Goal: Contribute content: Contribute content

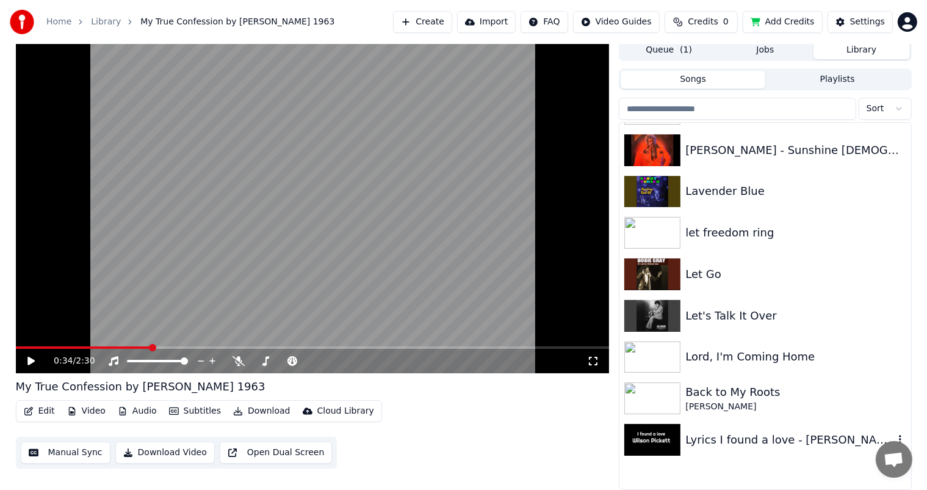
scroll to position [5827, 0]
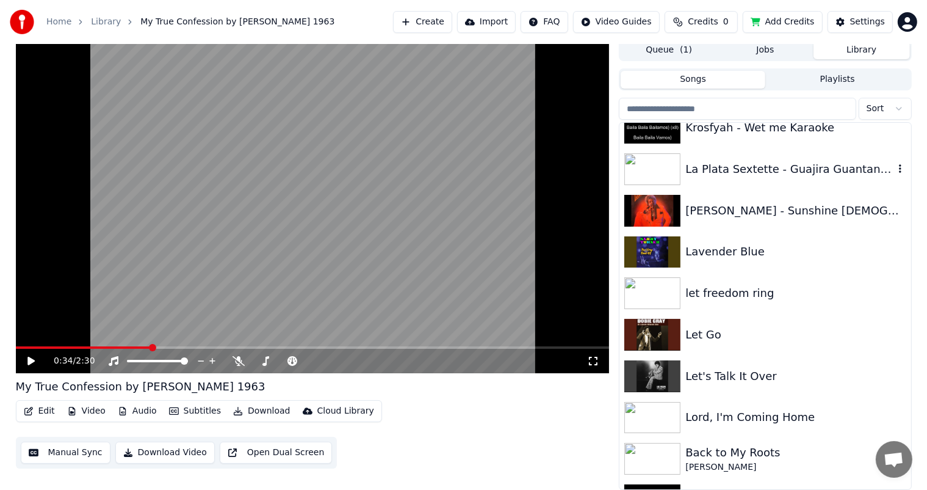
click at [742, 169] on div "La Plata Sextette - Guajira Guantanamera" at bounding box center [790, 169] width 208 height 17
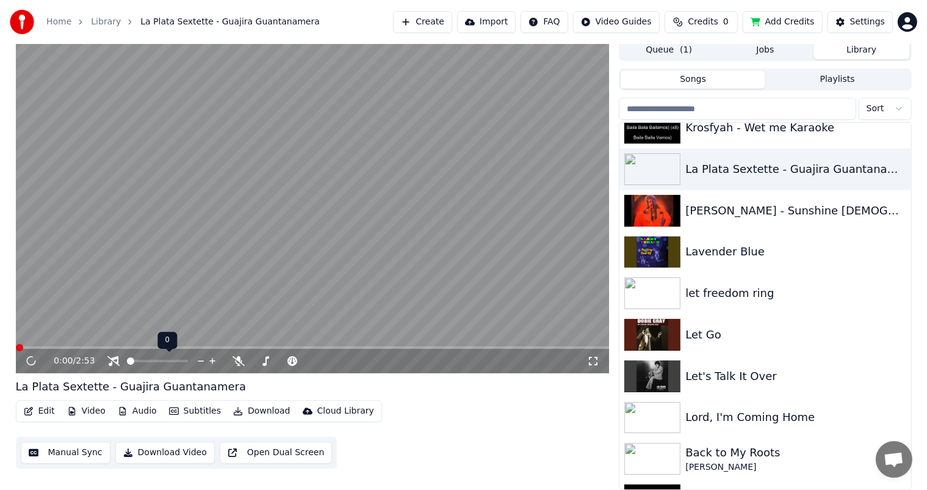
click at [127, 364] on span at bounding box center [130, 360] width 7 height 7
click at [129, 360] on span at bounding box center [130, 360] width 7 height 7
click at [47, 410] on button "Edit" at bounding box center [39, 410] width 41 height 17
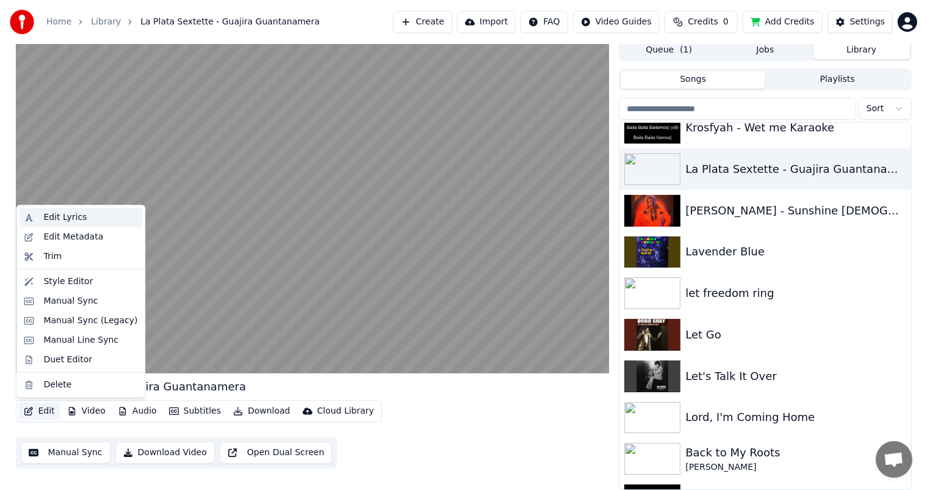
click at [65, 215] on div "Edit Lyrics" at bounding box center [64, 217] width 43 height 12
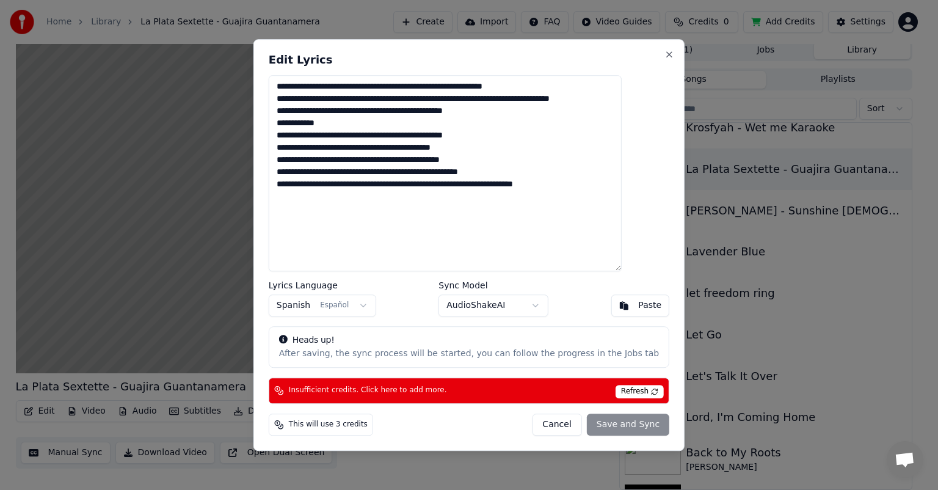
drag, startPoint x: 313, startPoint y: 114, endPoint x: 574, endPoint y: 227, distance: 284.7
click at [574, 227] on textarea "**********" at bounding box center [445, 173] width 353 height 196
click at [622, 244] on textarea "**********" at bounding box center [445, 173] width 353 height 196
click at [664, 53] on button "Close" at bounding box center [669, 54] width 10 height 10
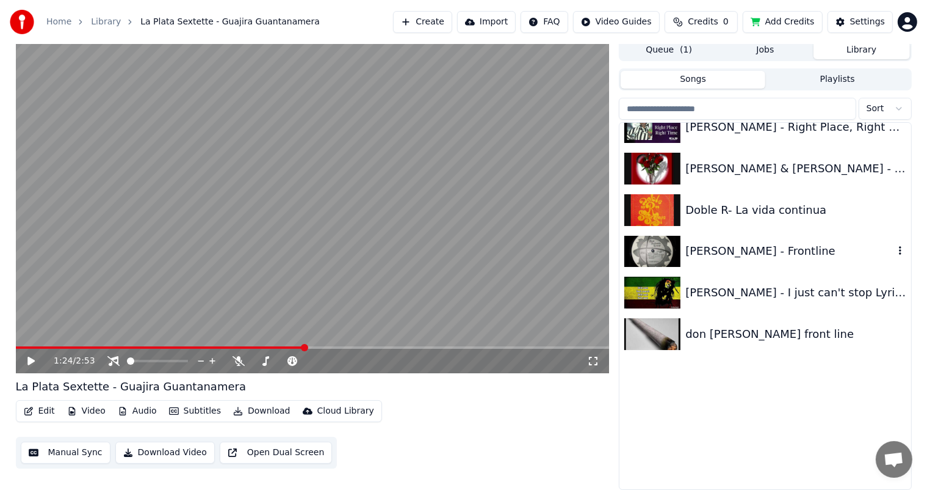
scroll to position [2408, 0]
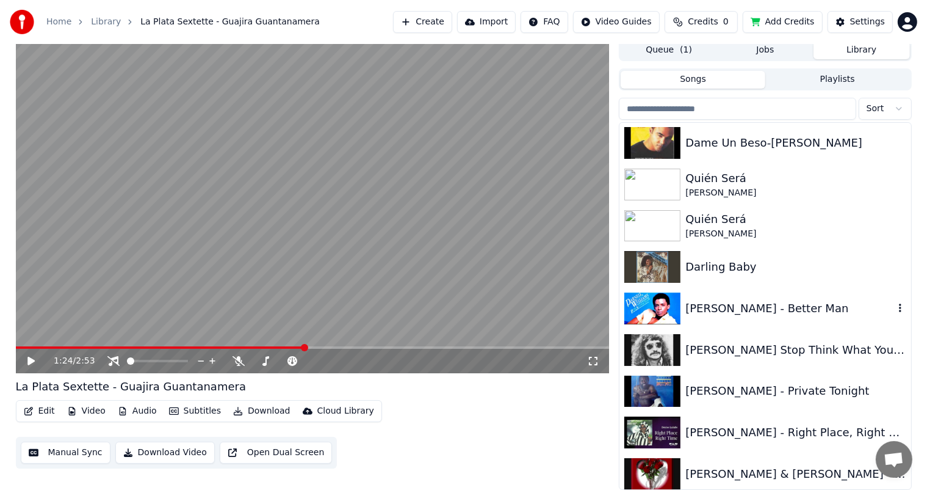
click at [718, 302] on div "[PERSON_NAME] - Better Man" at bounding box center [790, 308] width 208 height 17
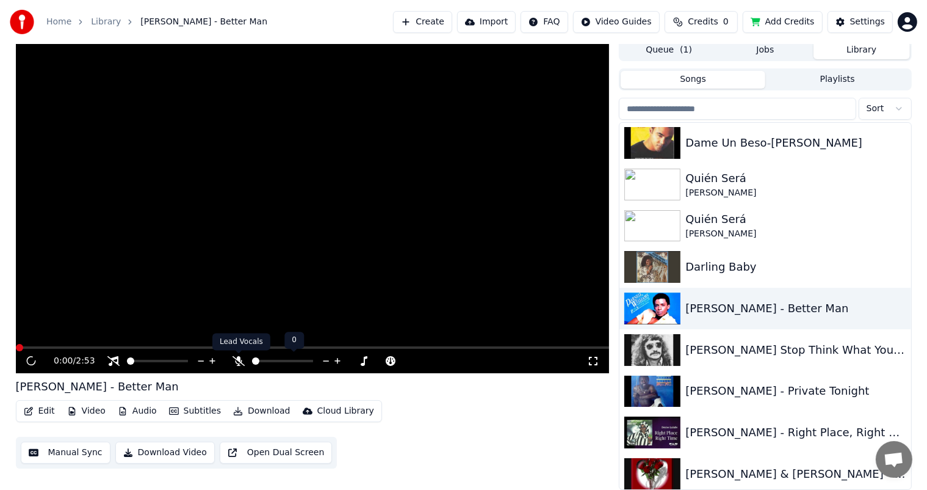
click at [237, 361] on icon at bounding box center [239, 361] width 12 height 10
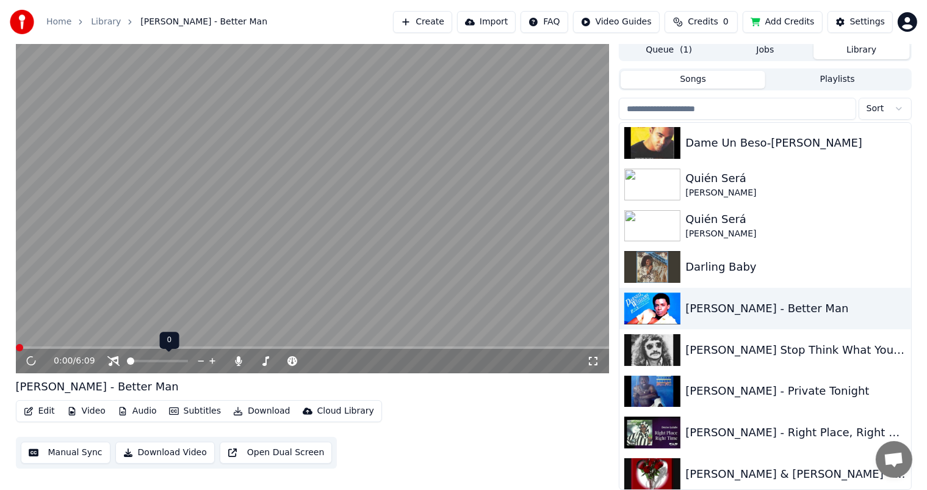
click at [48, 337] on video at bounding box center [313, 206] width 594 height 334
click at [134, 364] on span at bounding box center [130, 360] width 7 height 7
click at [188, 364] on span at bounding box center [184, 360] width 7 height 7
click at [86, 360] on span "6:09" at bounding box center [85, 361] width 19 height 12
click at [61, 338] on video at bounding box center [313, 206] width 594 height 334
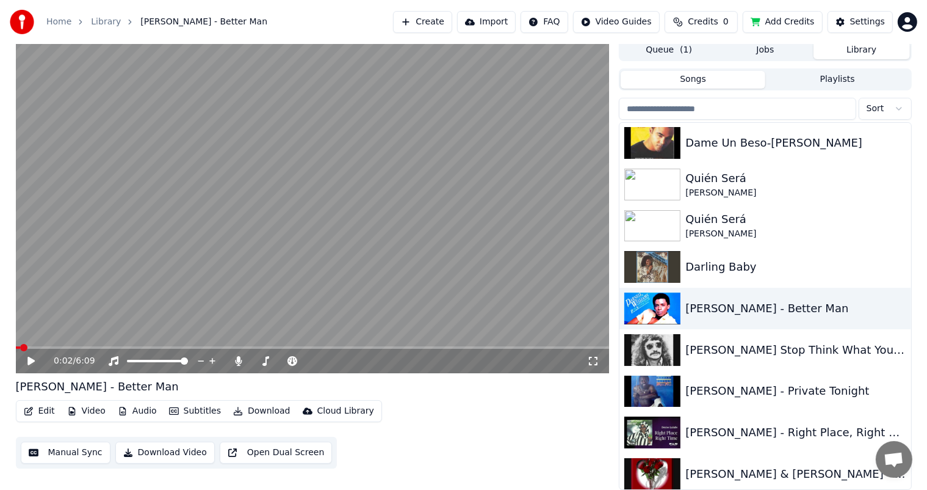
click at [34, 361] on icon at bounding box center [30, 361] width 7 height 9
click at [29, 358] on icon at bounding box center [31, 360] width 6 height 7
click at [16, 349] on span at bounding box center [19, 347] width 7 height 7
click at [31, 359] on icon at bounding box center [30, 361] width 7 height 9
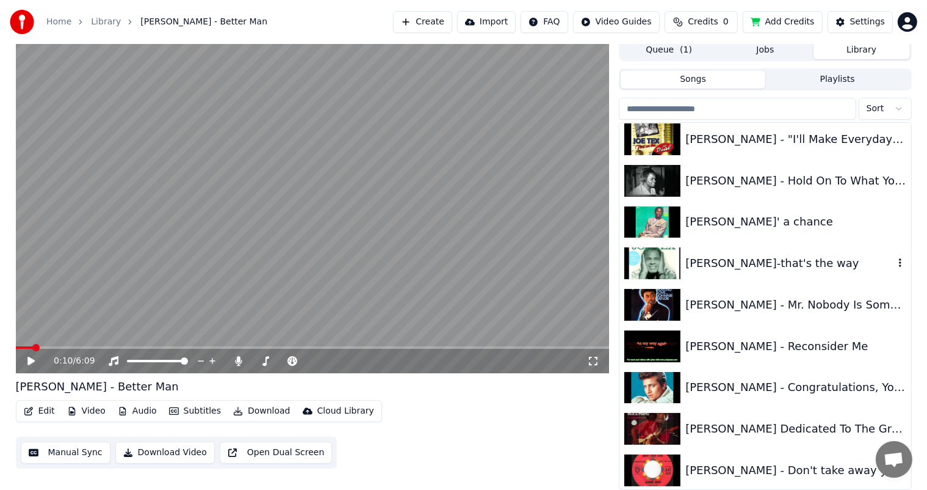
scroll to position [4912, 0]
